Goal: Information Seeking & Learning: Learn about a topic

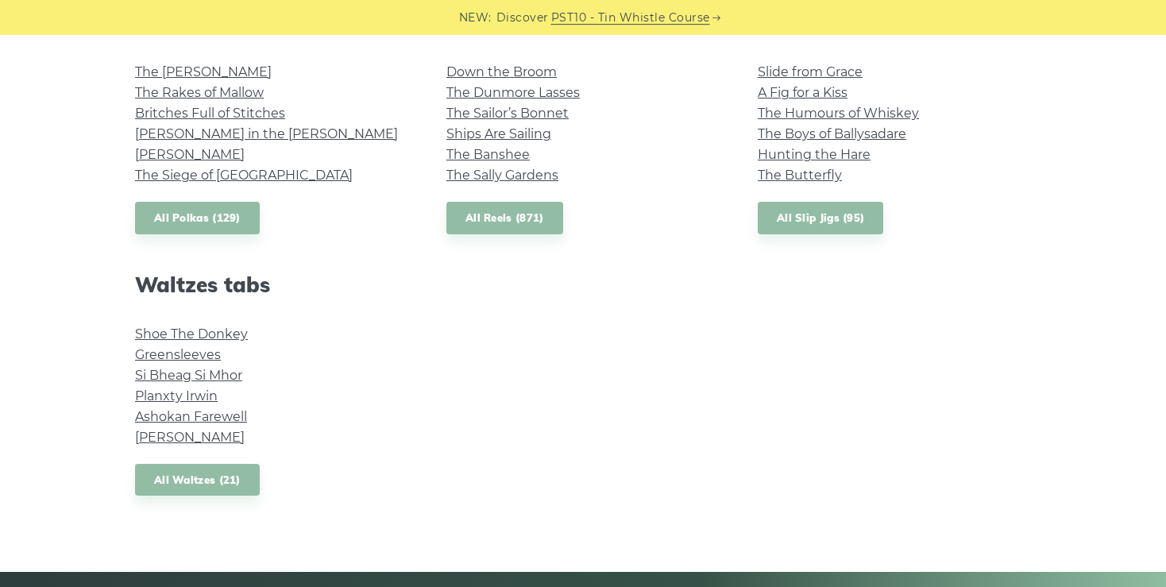
scroll to position [1200, 0]
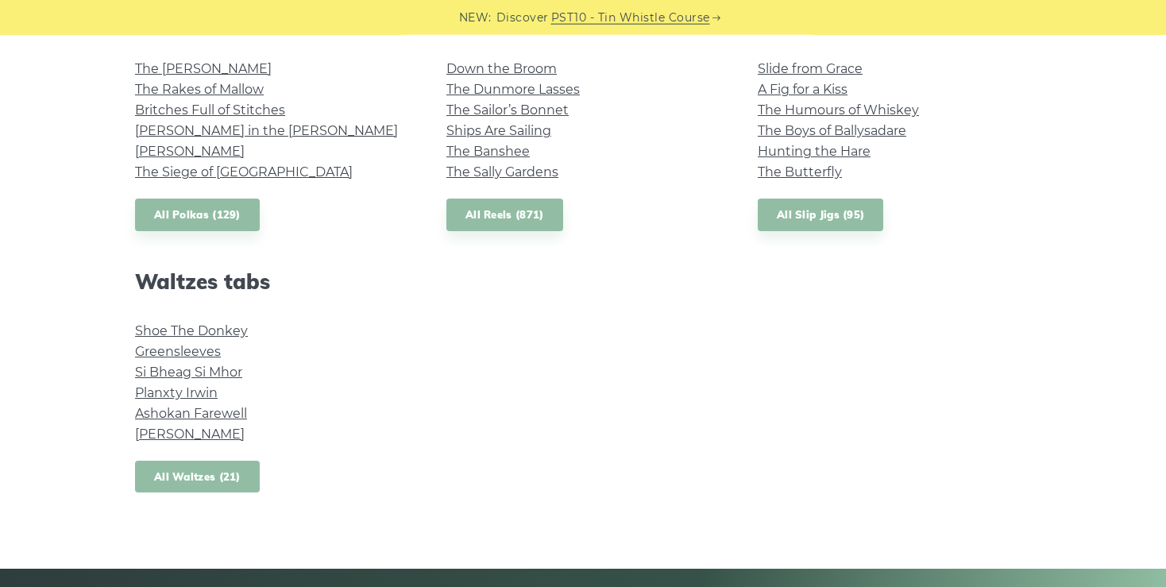
click at [197, 476] on link "All Waltzes (21)" at bounding box center [197, 477] width 125 height 33
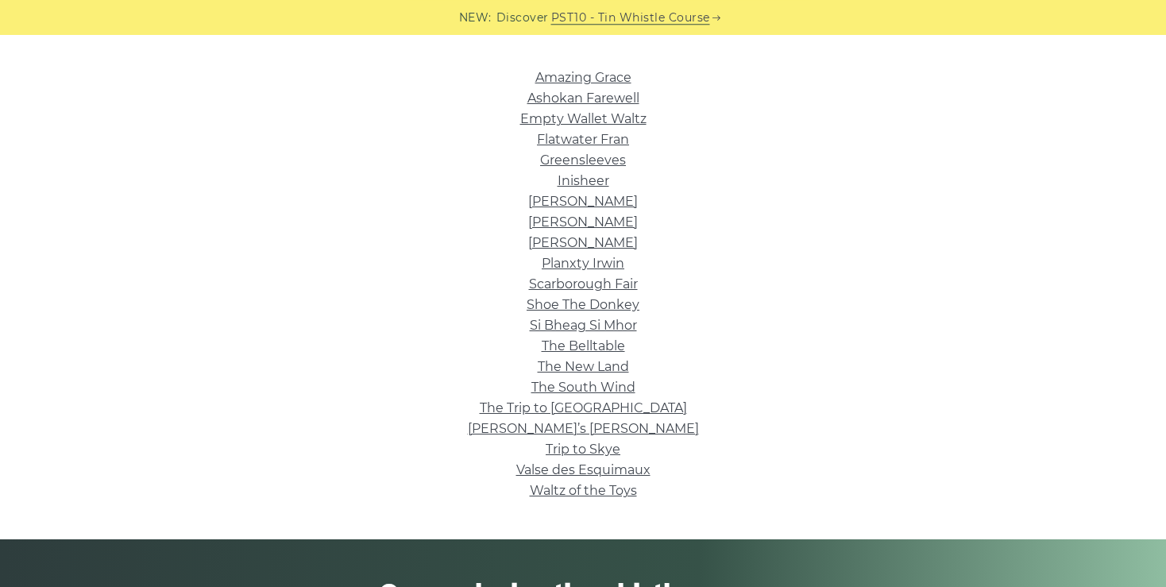
scroll to position [384, 0]
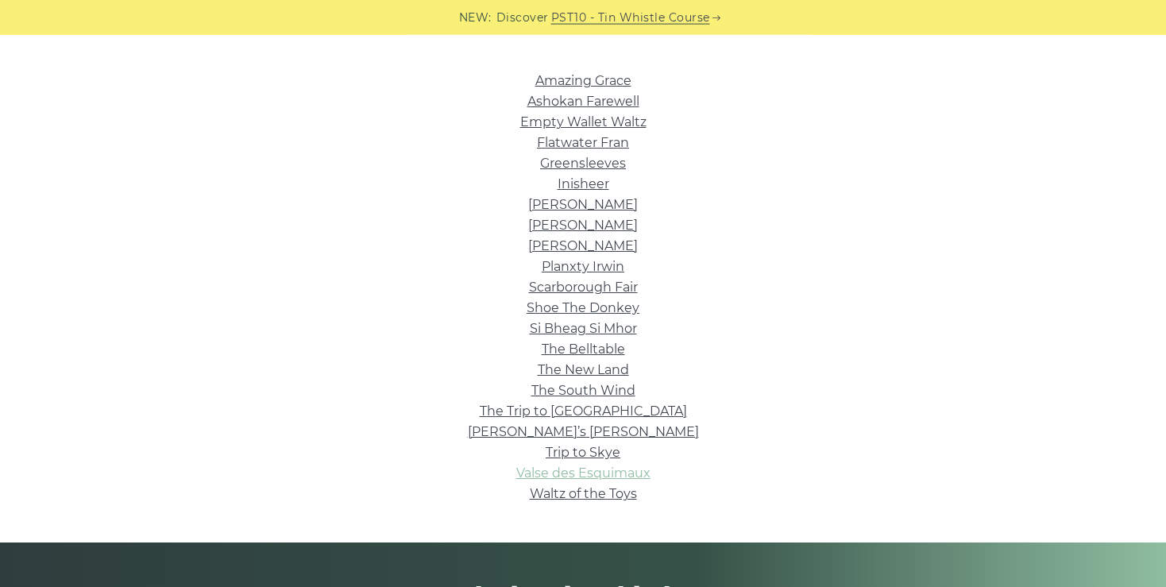
click at [618, 476] on link "Valse des Esquimaux" at bounding box center [583, 472] width 134 height 15
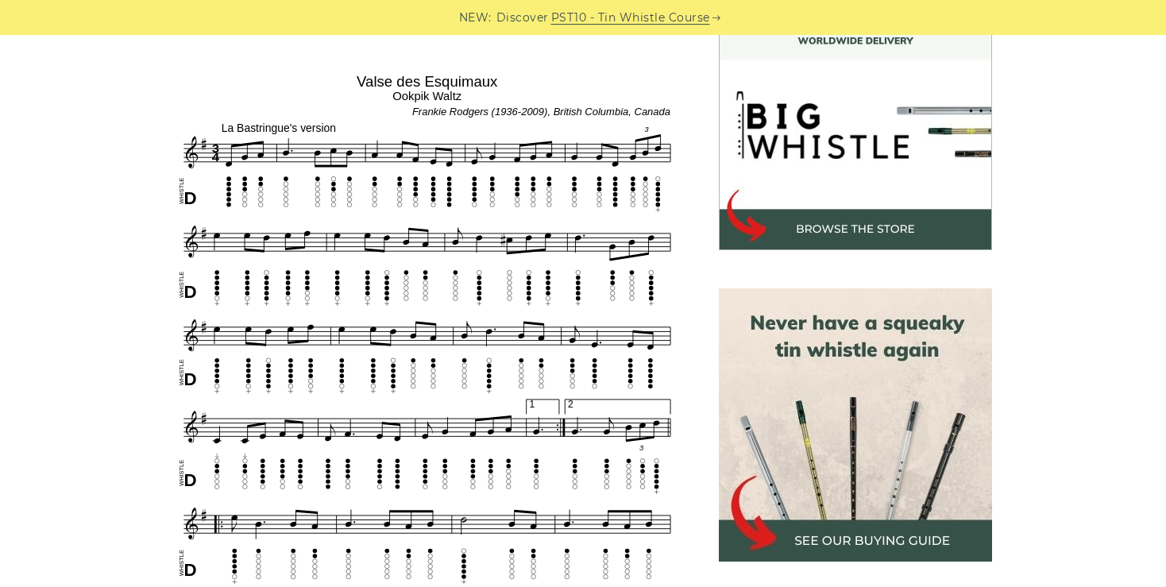
scroll to position [471, 0]
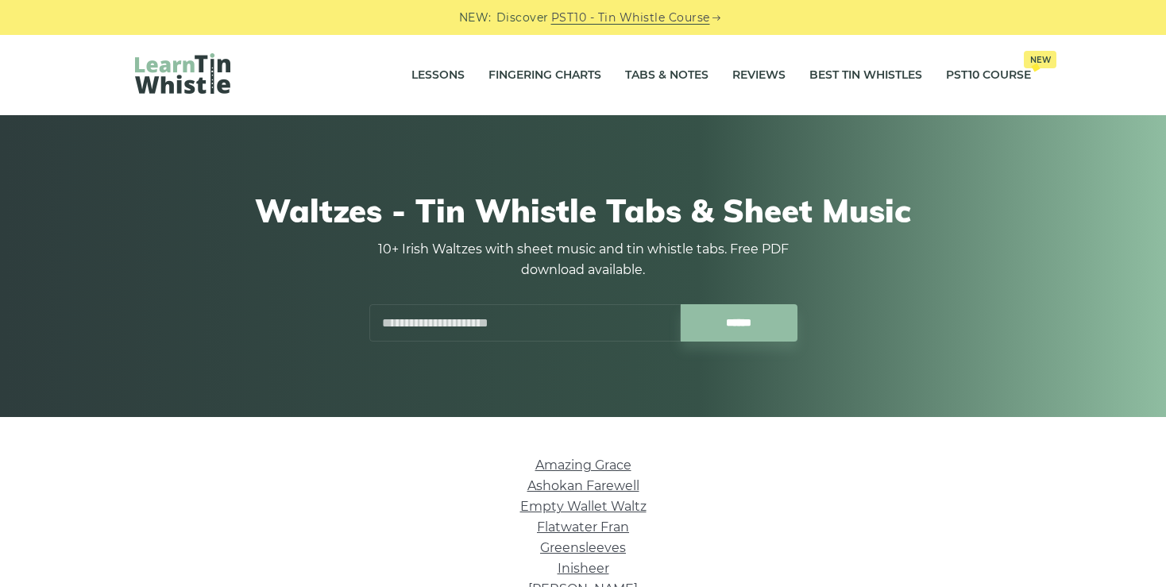
scroll to position [385, 0]
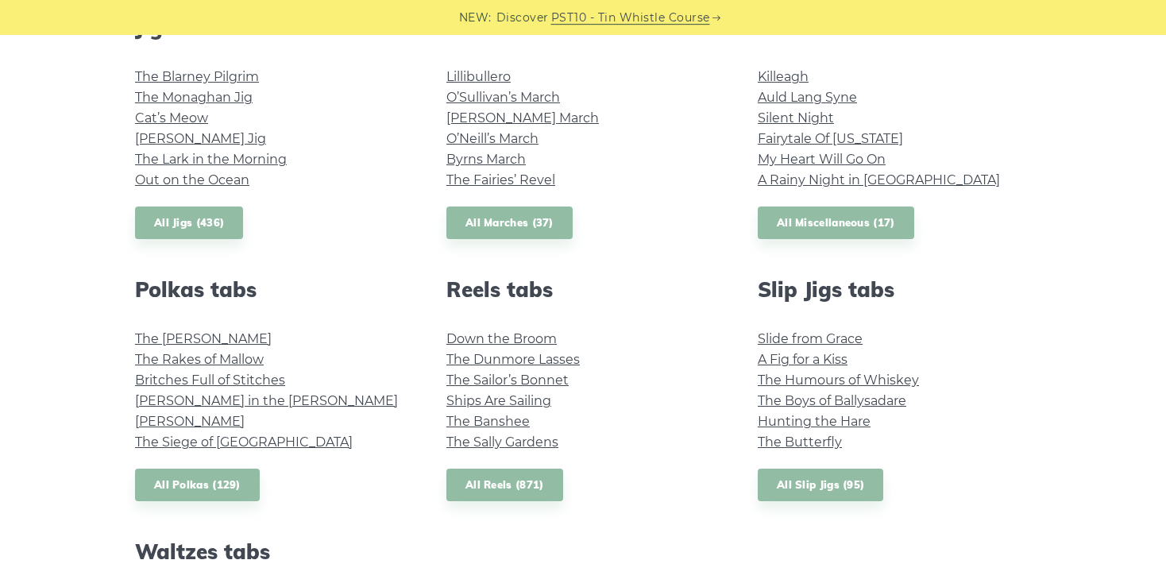
scroll to position [927, 0]
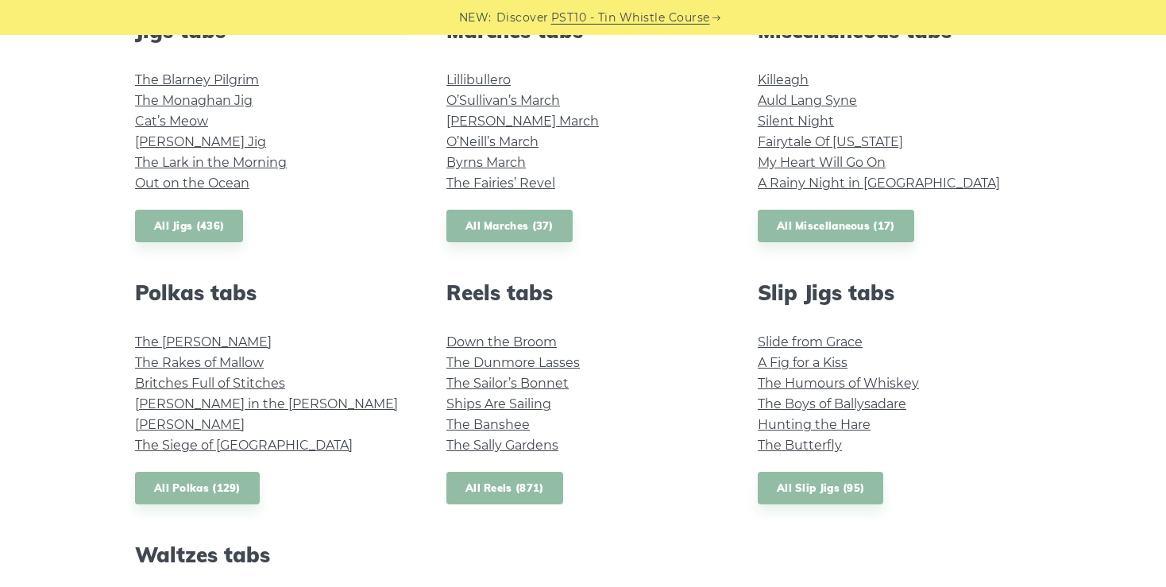
click at [516, 486] on link "All Reels (871)" at bounding box center [504, 488] width 117 height 33
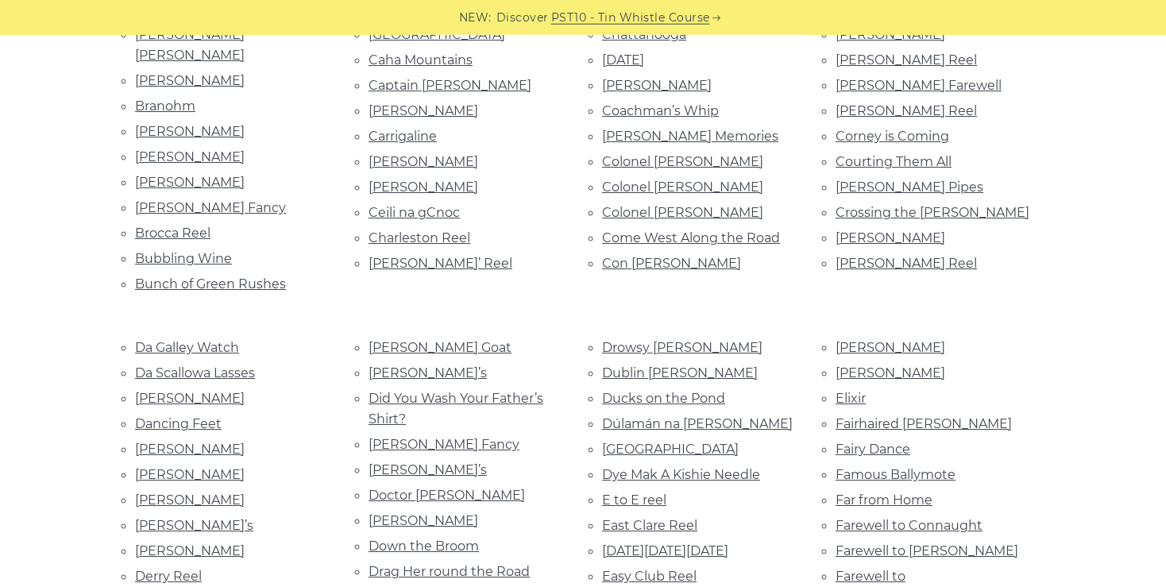
scroll to position [795, 0]
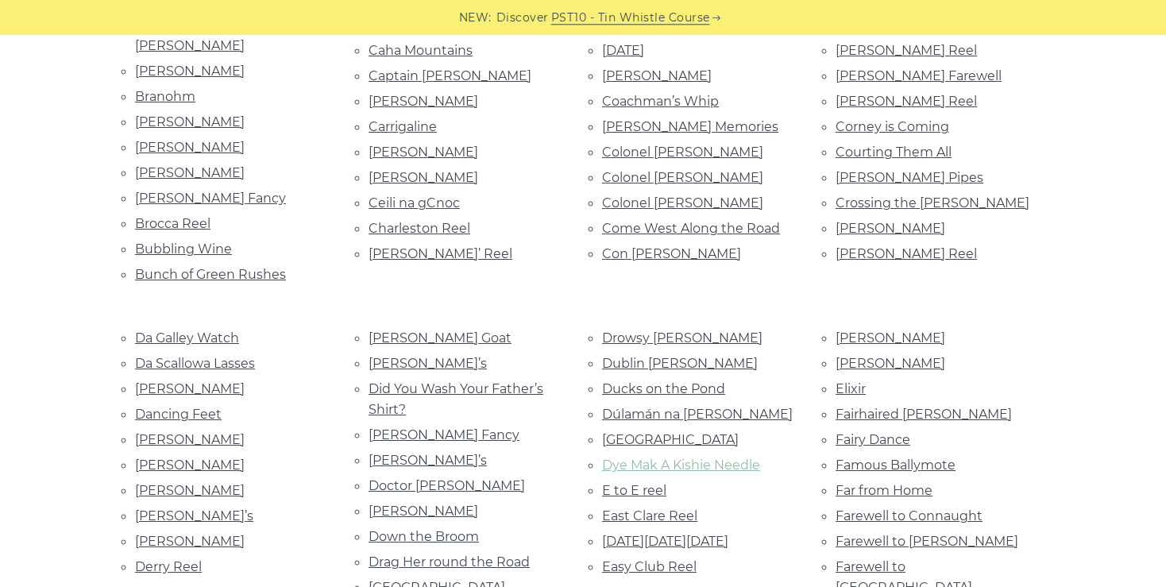
click at [707, 457] on link "Dye Mak A Kishie Needle" at bounding box center [681, 464] width 158 height 15
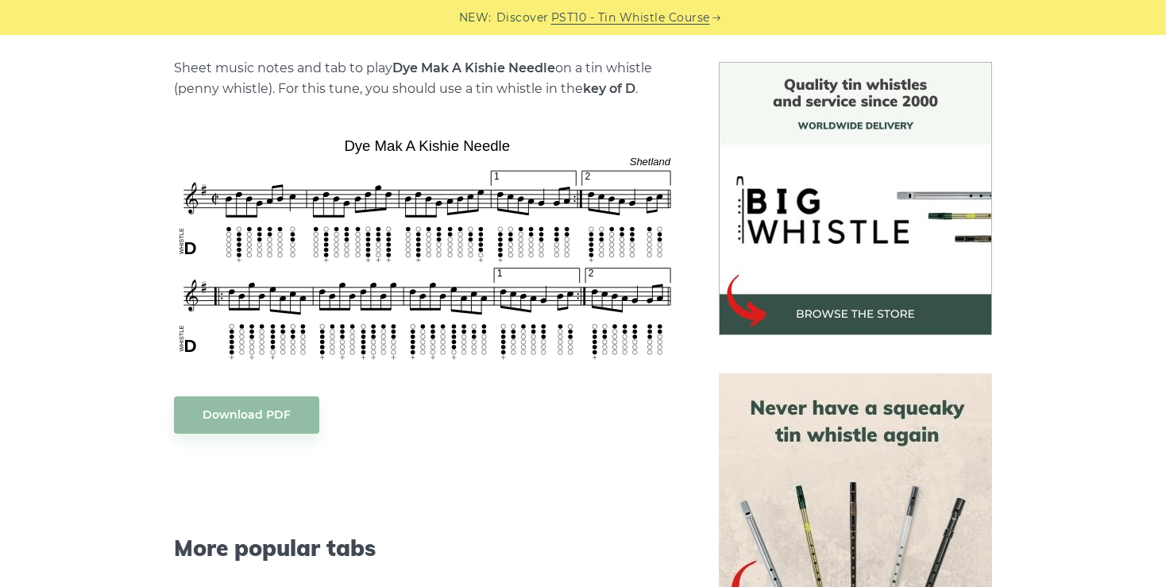
scroll to position [395, 0]
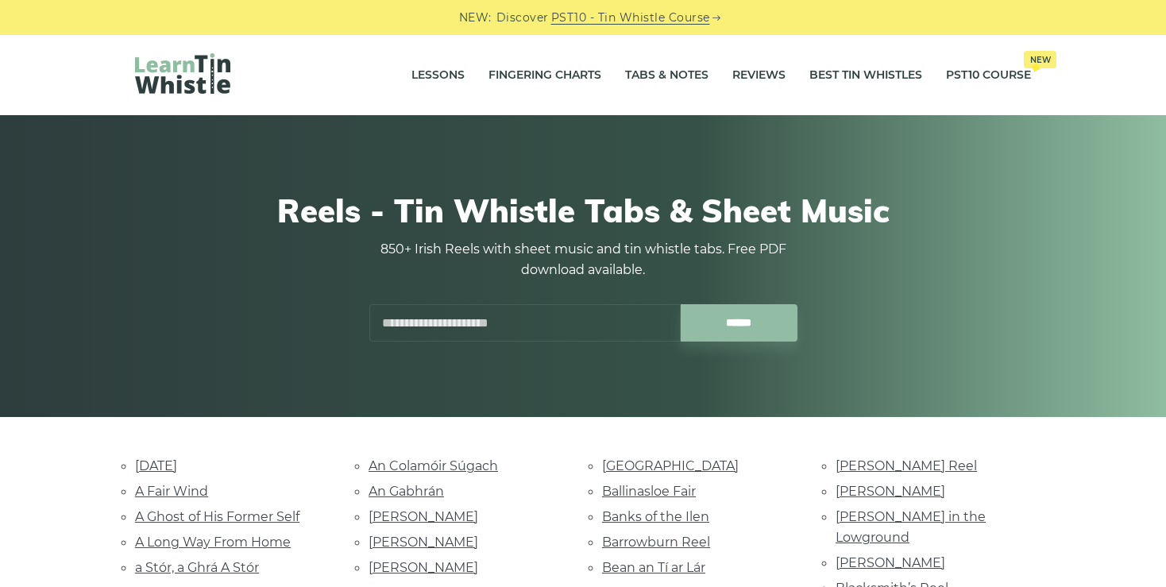
scroll to position [795, 0]
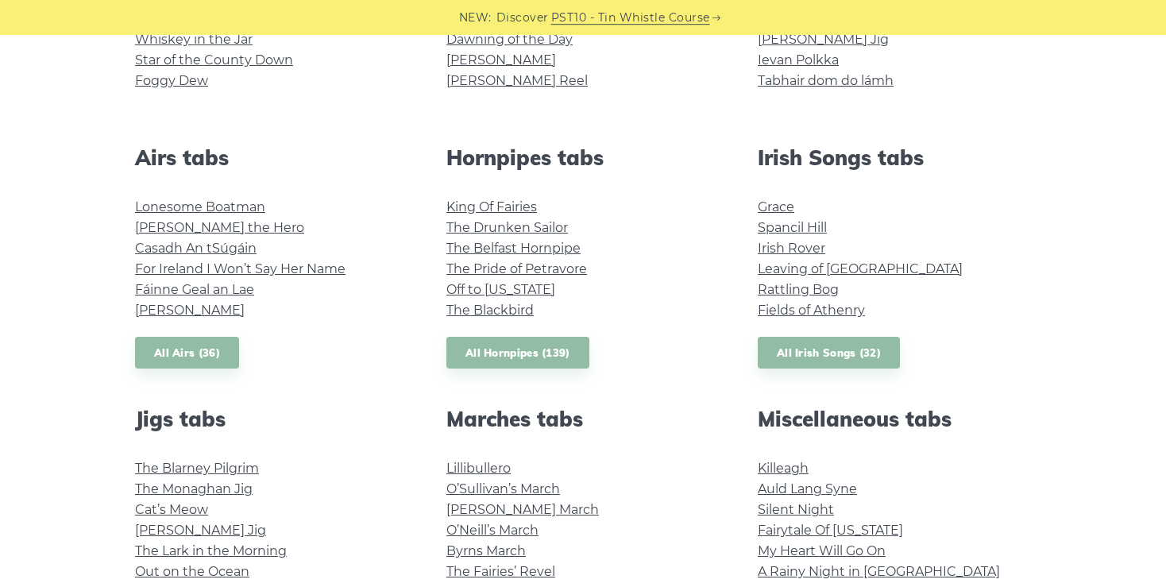
scroll to position [533, 0]
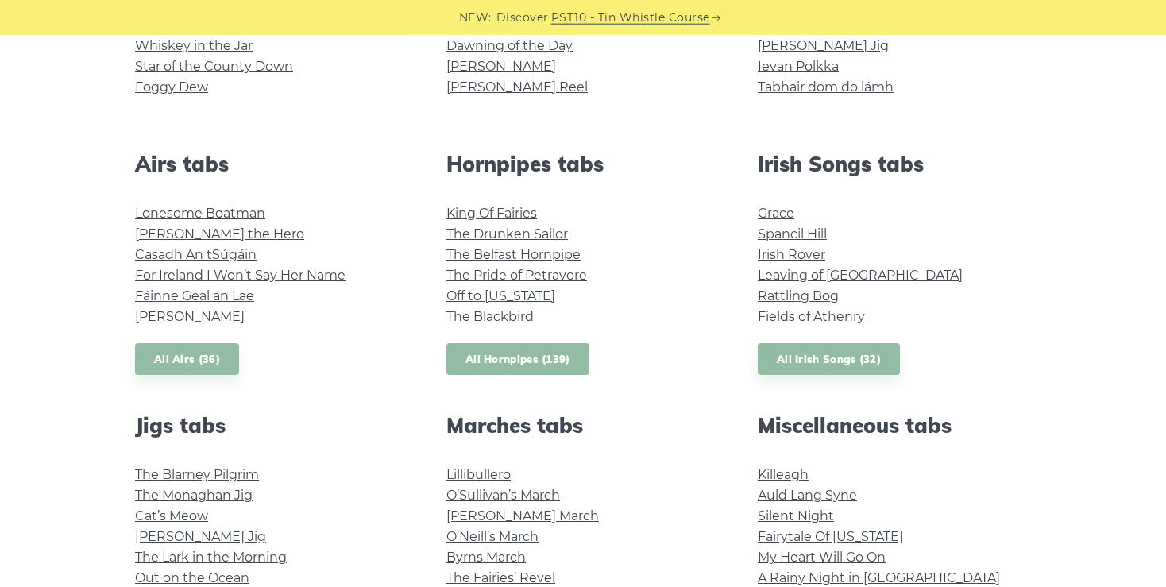
click at [526, 361] on link "All Hornpipes (139)" at bounding box center [517, 359] width 143 height 33
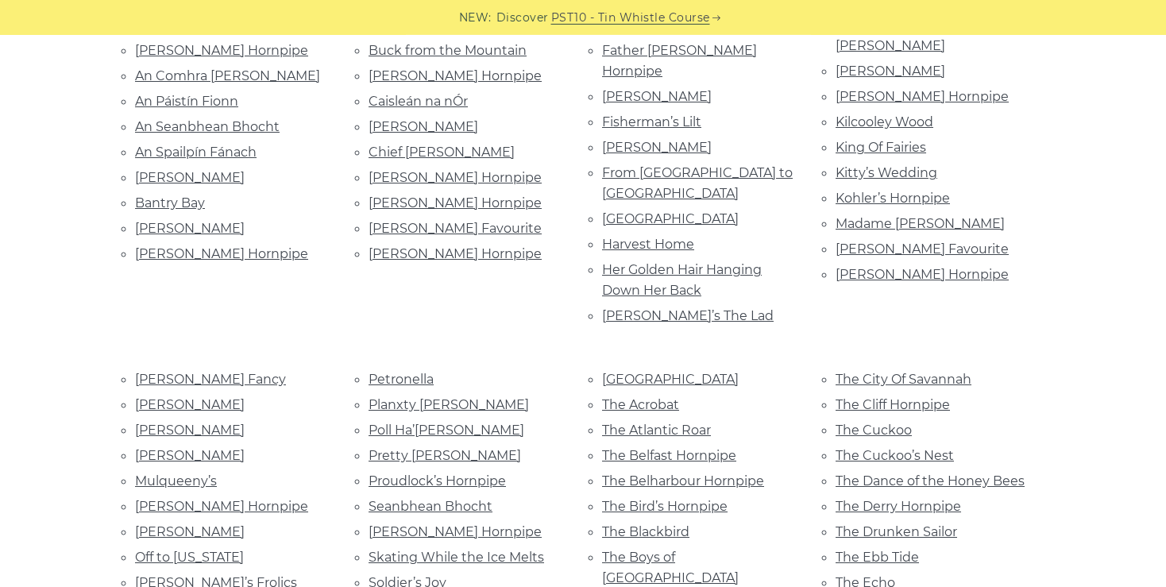
scroll to position [438, 0]
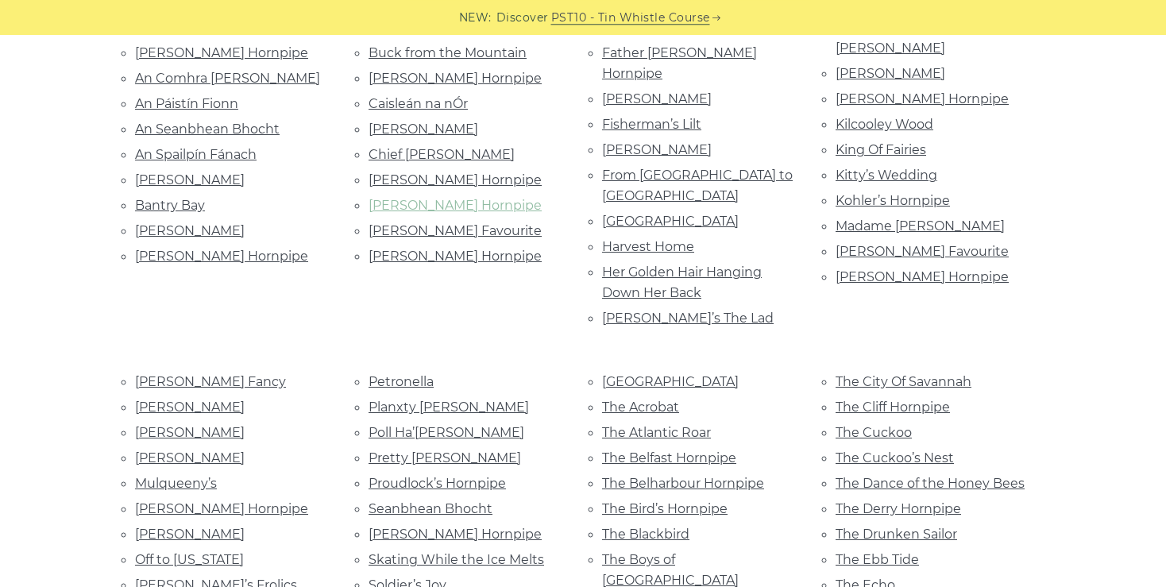
click at [459, 198] on link "[PERSON_NAME] Hornpipe" at bounding box center [454, 205] width 173 height 15
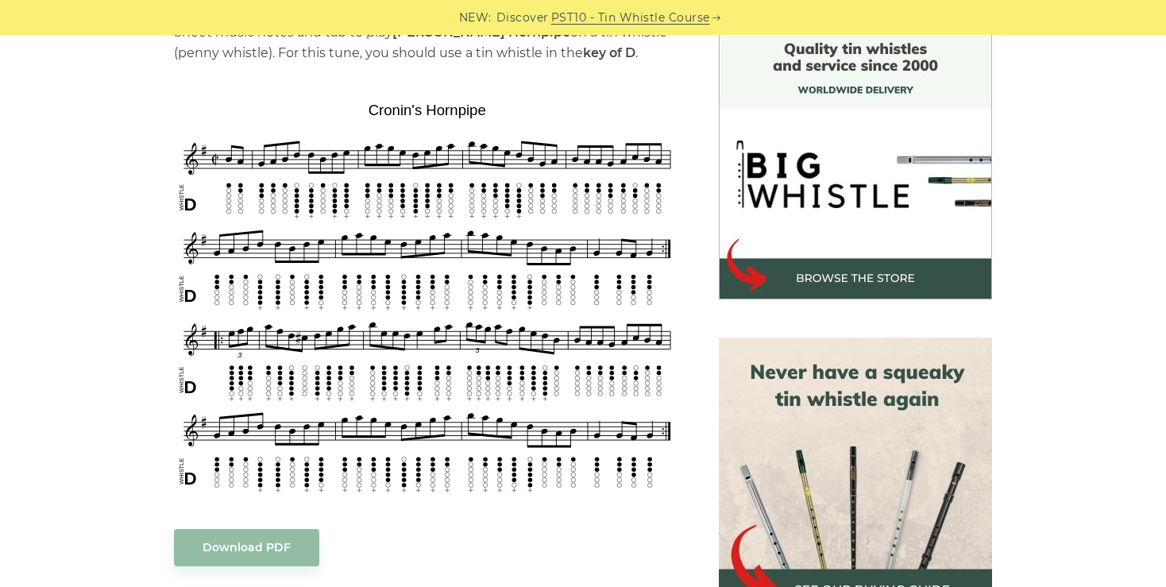
scroll to position [423, 0]
